Goal: Task Accomplishment & Management: Manage account settings

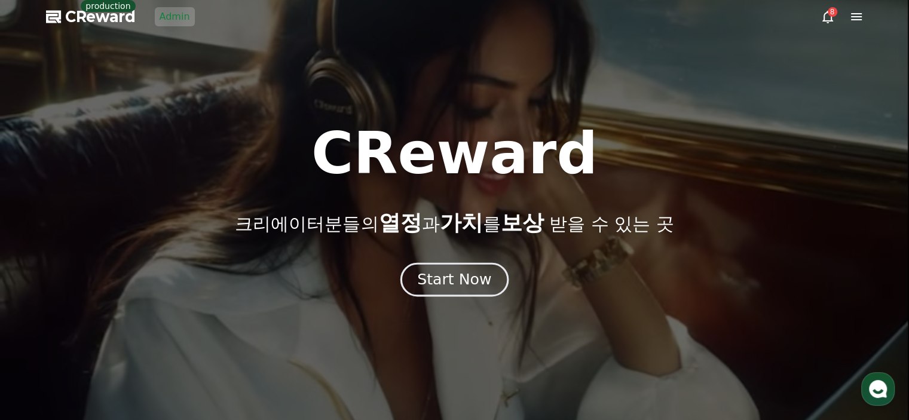
click at [463, 286] on div "Start Now" at bounding box center [454, 280] width 74 height 20
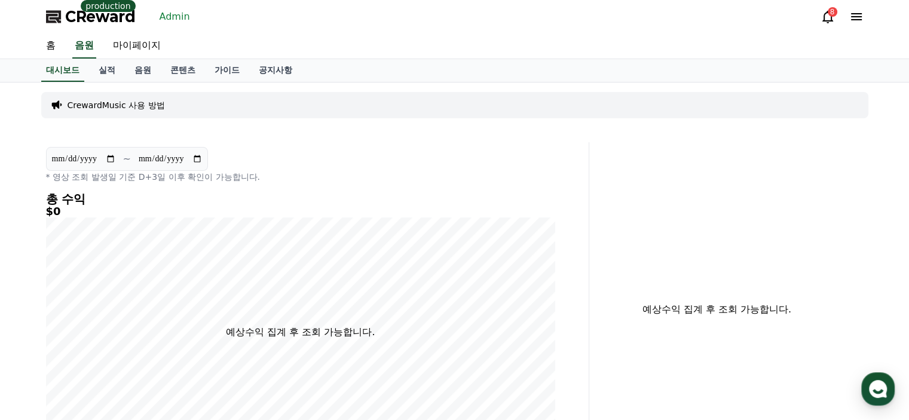
click at [186, 11] on link "Admin" at bounding box center [175, 16] width 40 height 19
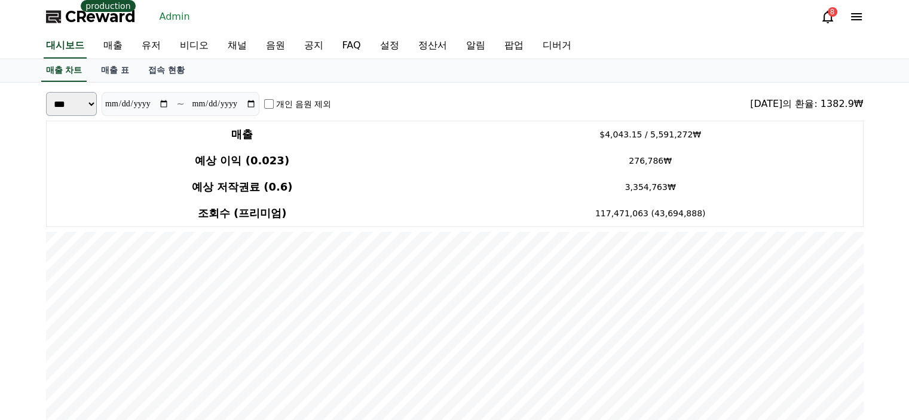
drag, startPoint x: 357, startPoint y: 83, endPoint x: 283, endPoint y: 85, distance: 74.1
click at [148, 50] on link "유저" at bounding box center [151, 45] width 38 height 25
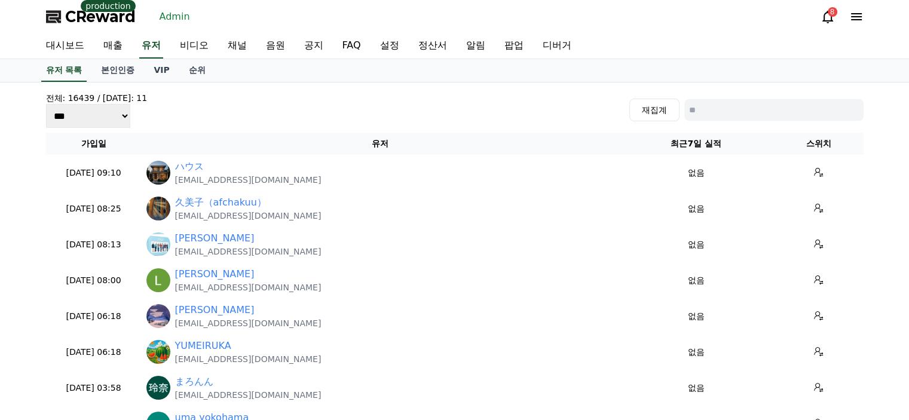
click at [752, 109] on input at bounding box center [773, 110] width 179 height 22
type input "*"
type input "****"
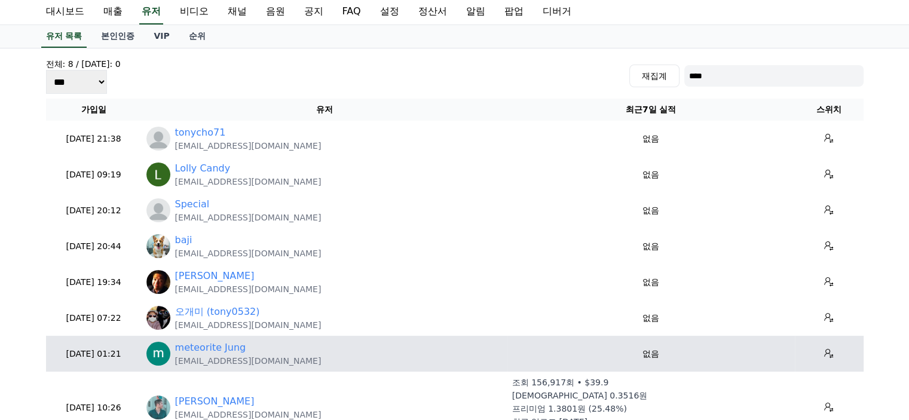
scroll to position [179, 0]
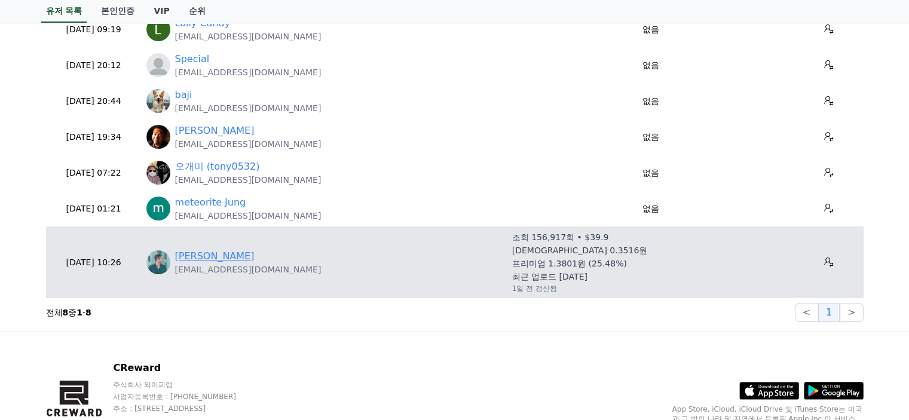
click at [215, 252] on link "[PERSON_NAME]" at bounding box center [214, 256] width 79 height 14
click at [819, 258] on button at bounding box center [828, 262] width 19 height 19
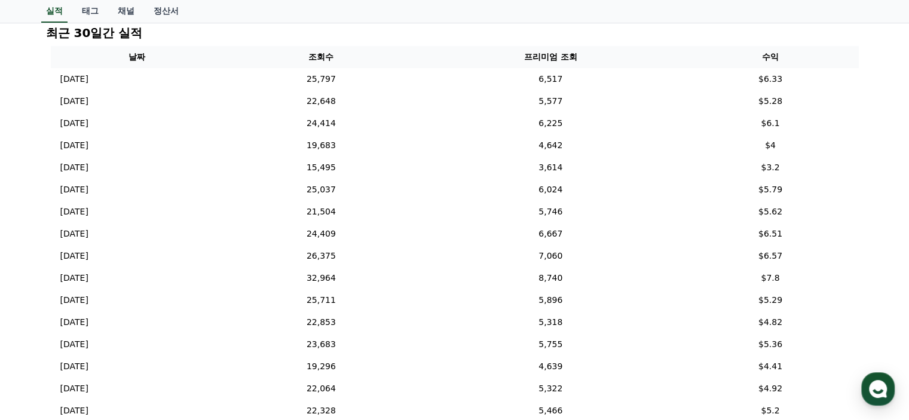
scroll to position [143, 0]
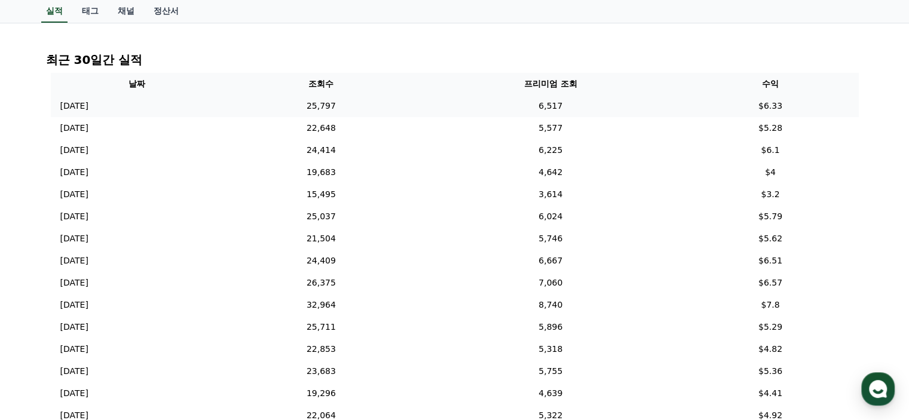
click at [402, 101] on td "25,797" at bounding box center [322, 106] width 196 height 22
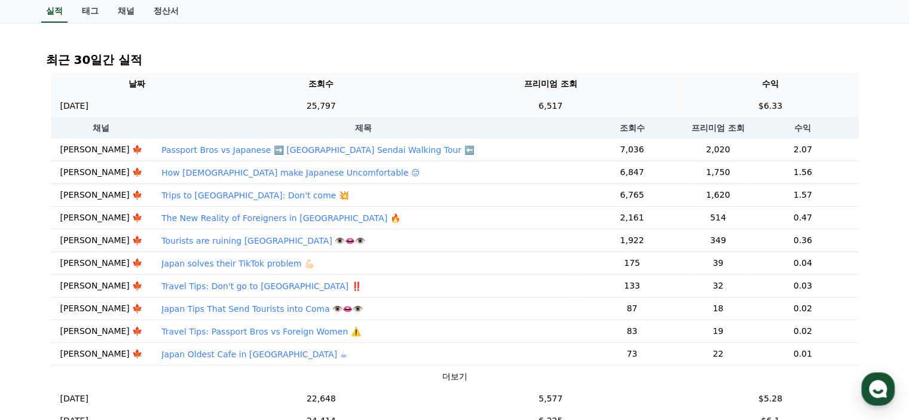
click at [402, 101] on td "25,797" at bounding box center [322, 106] width 196 height 22
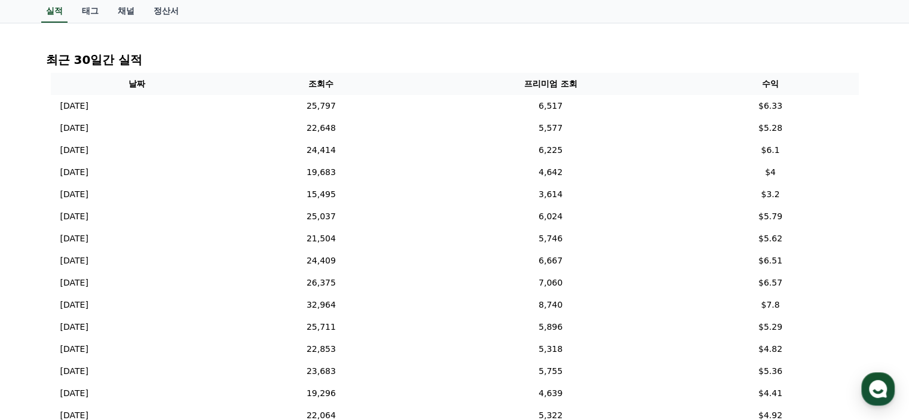
click at [865, 181] on div "최근 30일간 실적 날짜 조회수 프리미엄 조회 수익 2025-08-20 08/20 25,797 6,517 $6.33 2025-08-19 08/…" at bounding box center [454, 334] width 827 height 574
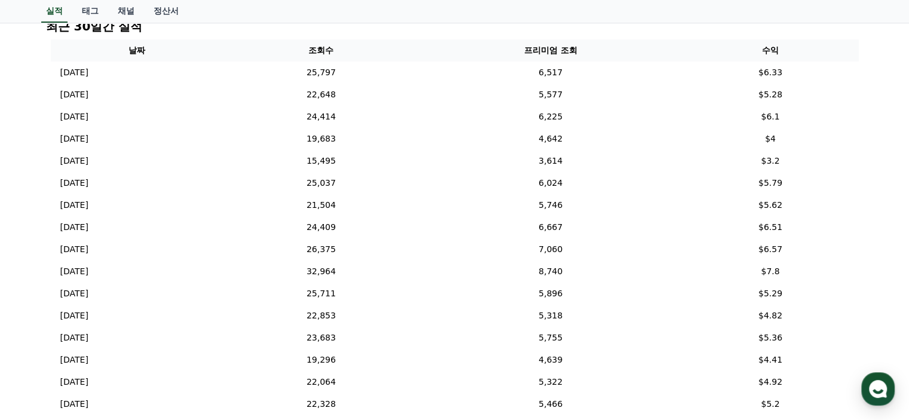
scroll to position [69, 0]
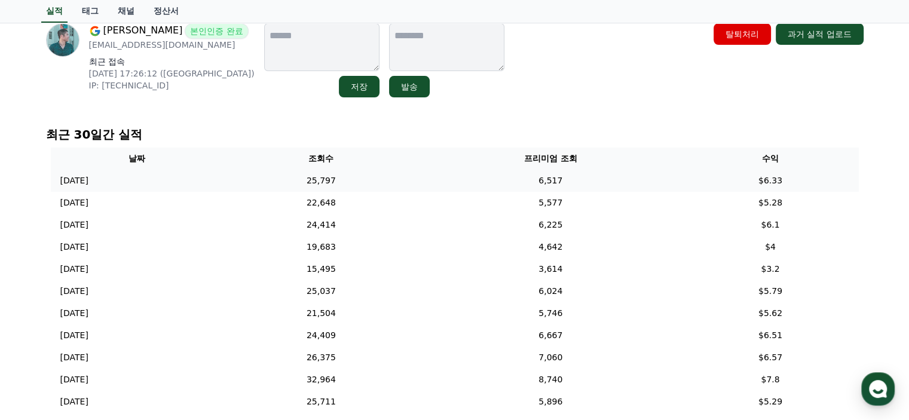
click at [397, 177] on td "25,797" at bounding box center [322, 181] width 196 height 22
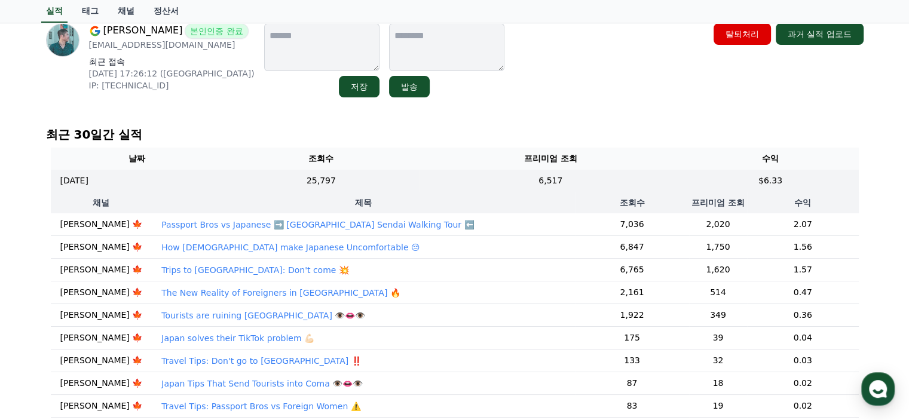
click at [317, 223] on p "Passport Bros vs Japanese ➡️ Japan Sendai Walking Tour ⬅️" at bounding box center [317, 225] width 313 height 12
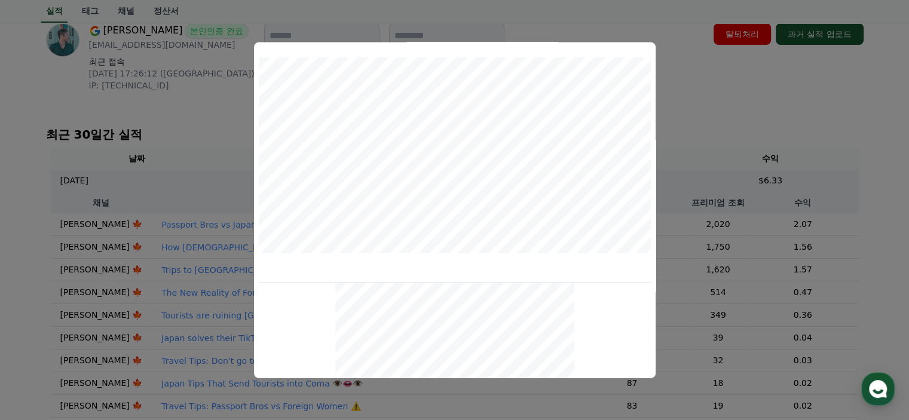
scroll to position [516, 0]
click at [723, 114] on button "close modal" at bounding box center [454, 210] width 909 height 420
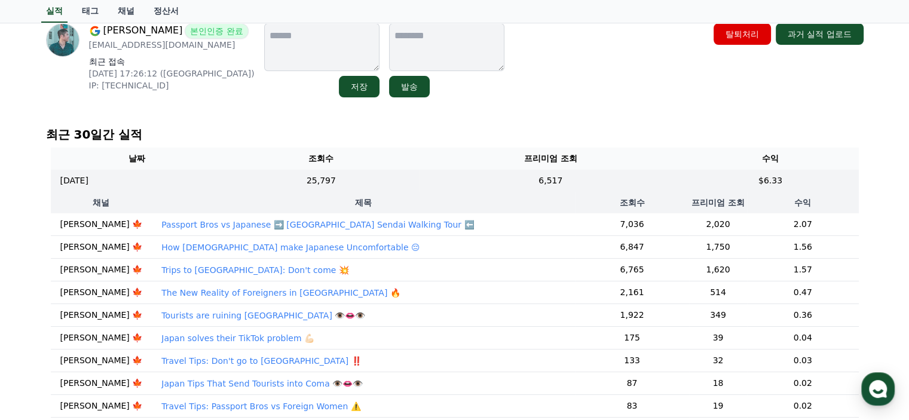
click at [877, 253] on div "Tony Yeung 본인인증 완료 mrtkwyoung@gmail.com 최근 접속 2025-07-20 17:26:12 (US) IP: 194.…" at bounding box center [454, 357] width 909 height 686
click at [409, 175] on td "25,797" at bounding box center [322, 181] width 196 height 22
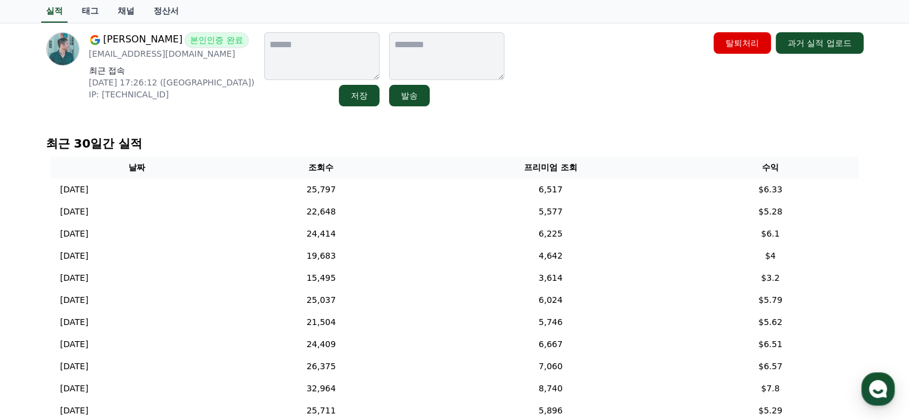
scroll to position [0, 0]
